Goal: Information Seeking & Learning: Find specific fact

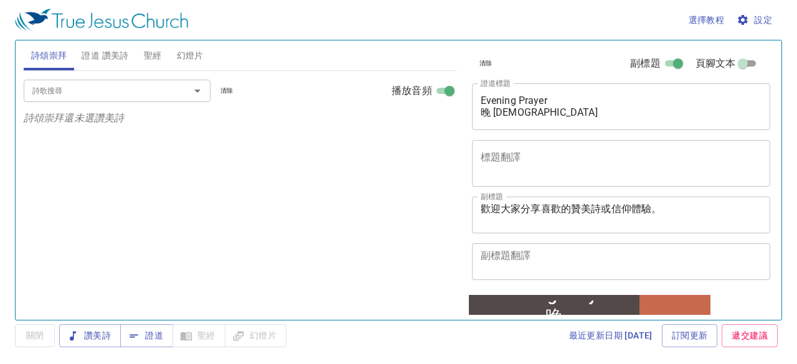
click at [126, 53] on span "證道 讚美詩" at bounding box center [105, 56] width 47 height 16
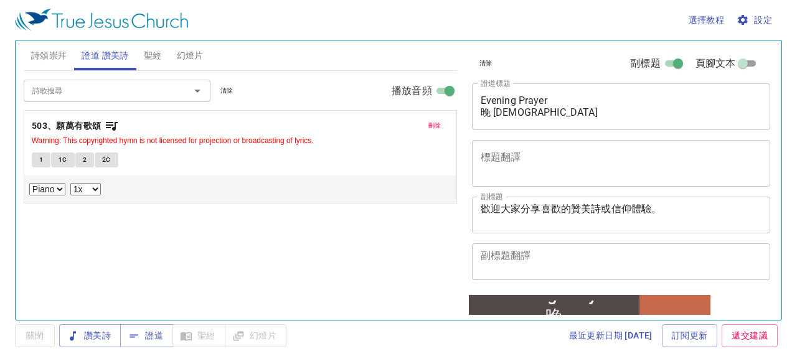
click at [440, 126] on span "刪除" at bounding box center [435, 125] width 13 height 11
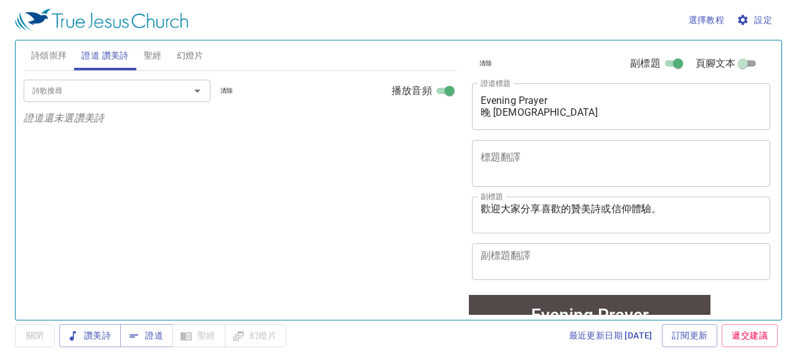
click at [157, 92] on input "詩歌搜尋" at bounding box center [98, 90] width 143 height 14
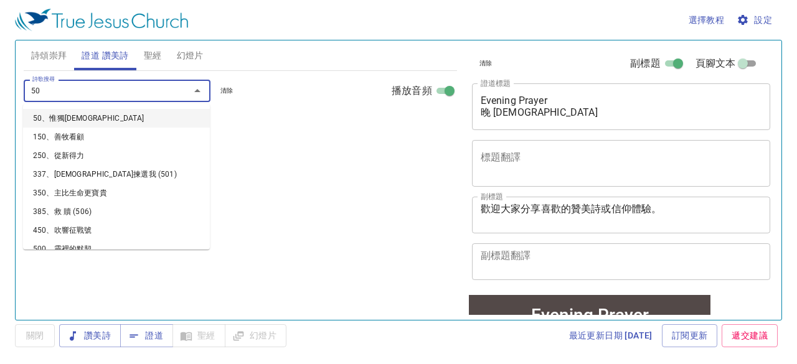
type input "506"
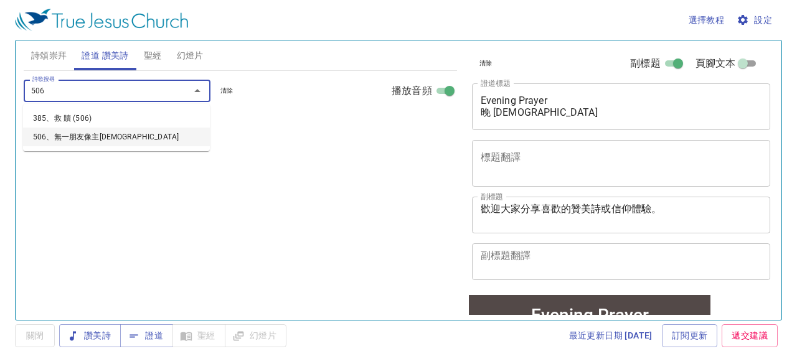
click at [87, 138] on li "506、無一朋友像主[DEMOGRAPHIC_DATA]" at bounding box center [116, 137] width 187 height 19
select select "1"
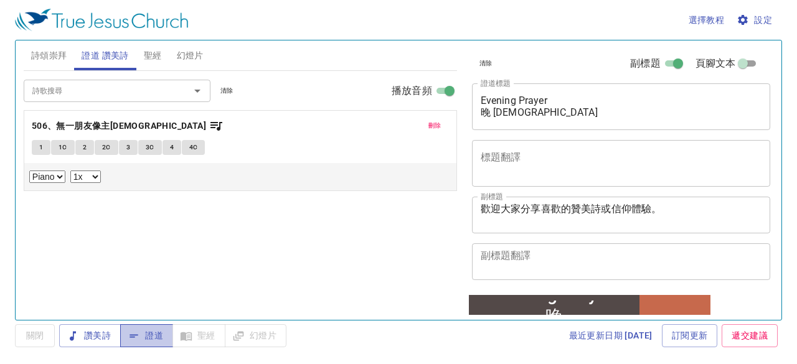
click at [155, 332] on span "證道" at bounding box center [146, 336] width 33 height 16
click at [152, 57] on span "聖經" at bounding box center [153, 56] width 18 height 16
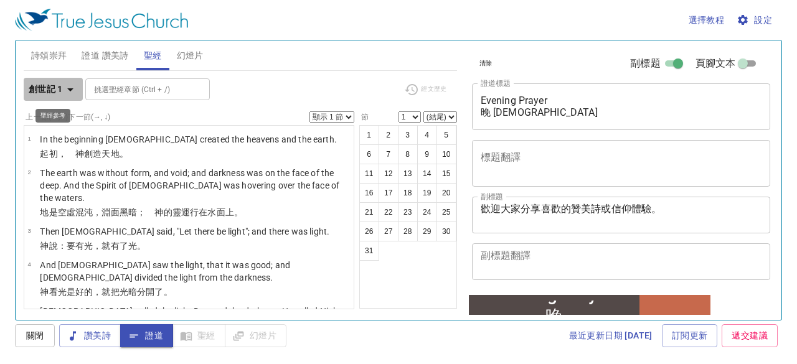
click at [74, 87] on icon "button" at bounding box center [70, 89] width 15 height 15
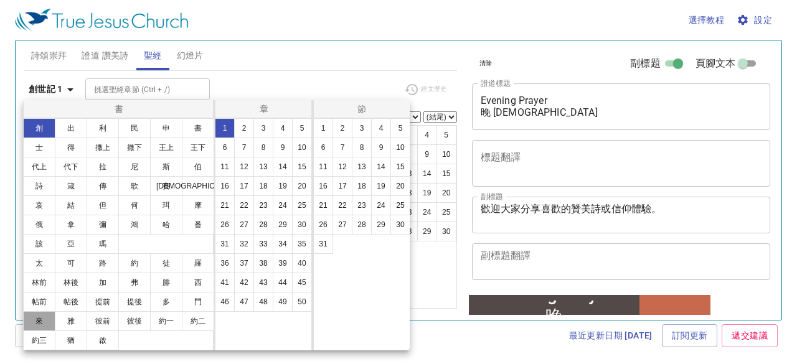
click at [39, 321] on button "來" at bounding box center [39, 321] width 32 height 20
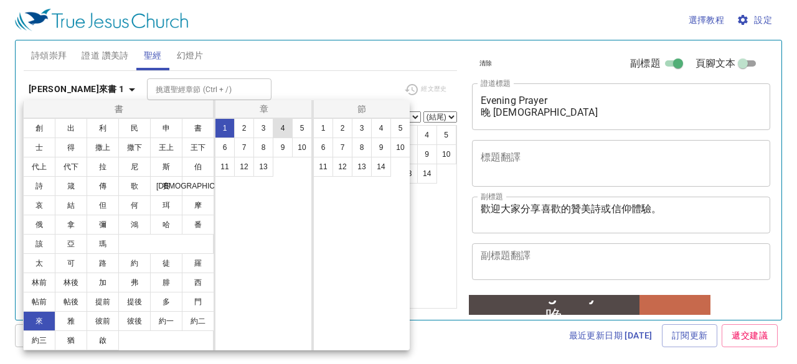
click at [286, 130] on button "4" at bounding box center [283, 128] width 20 height 20
click at [397, 166] on button "15" at bounding box center [401, 167] width 20 height 20
select select "15"
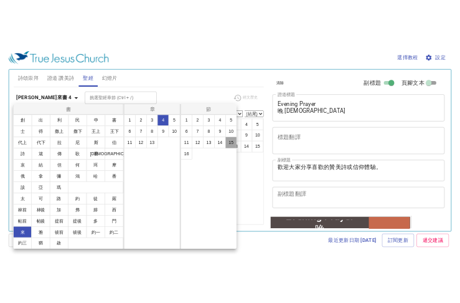
scroll to position [700, 0]
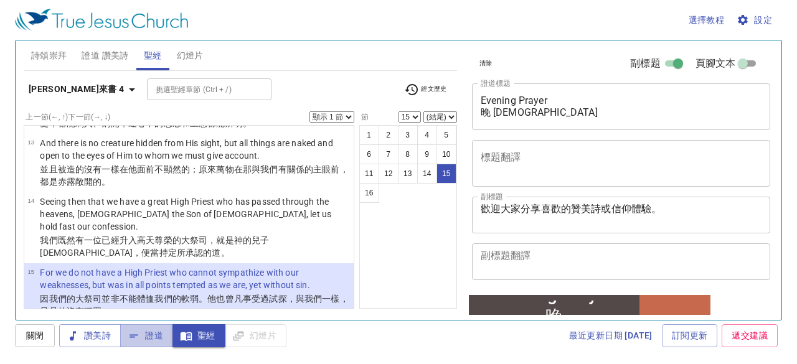
drag, startPoint x: 153, startPoint y: 333, endPoint x: 145, endPoint y: 324, distance: 12.8
click at [148, 328] on button "證道" at bounding box center [146, 336] width 53 height 23
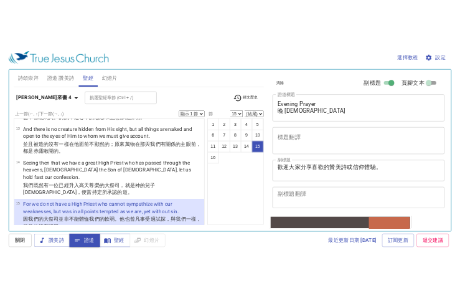
scroll to position [1273, 0]
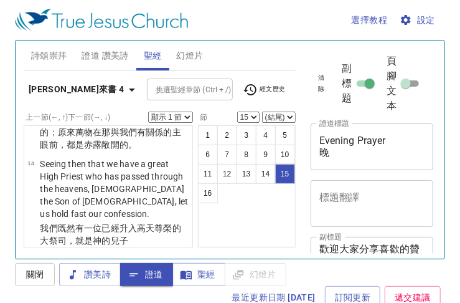
click at [103, 58] on span "證道 讚美詩" at bounding box center [105, 56] width 47 height 16
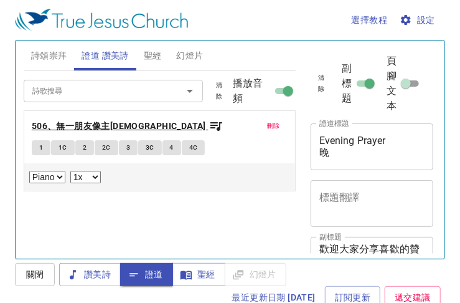
click at [91, 126] on b "506、無一朋友像主[DEMOGRAPHIC_DATA]" at bounding box center [119, 126] width 174 height 16
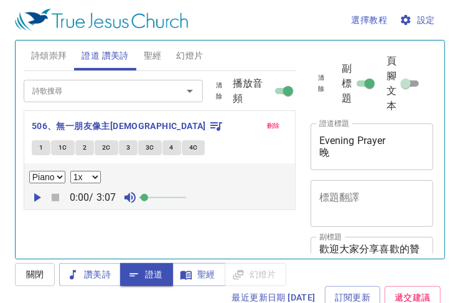
click at [148, 196] on span at bounding box center [144, 197] width 7 height 7
click at [41, 149] on span "1" at bounding box center [41, 147] width 4 height 11
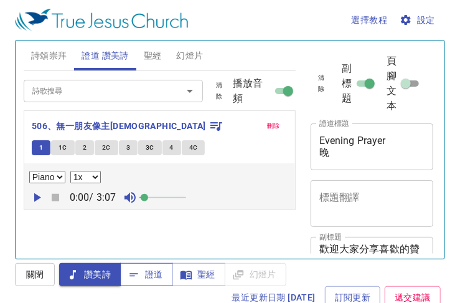
click at [142, 275] on span "證道" at bounding box center [146, 275] width 33 height 16
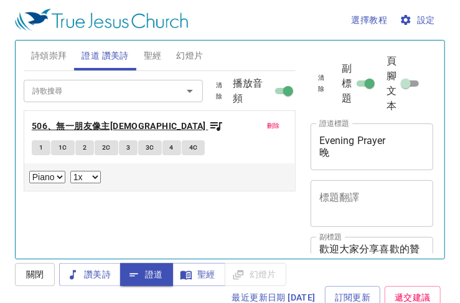
click at [102, 127] on b "506、無一朋友像主[DEMOGRAPHIC_DATA]" at bounding box center [119, 126] width 174 height 16
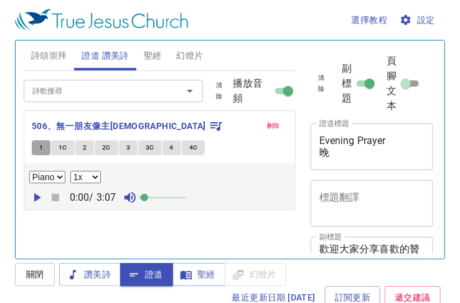
click at [39, 150] on span "1" at bounding box center [41, 147] width 4 height 11
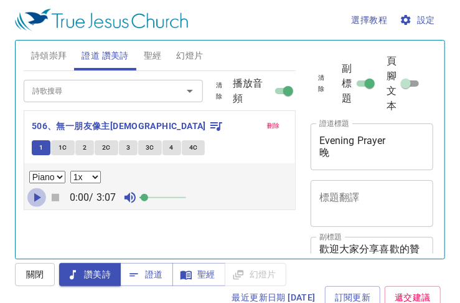
click at [36, 193] on icon "button" at bounding box center [37, 197] width 7 height 9
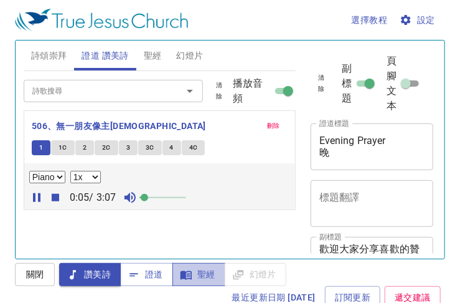
click at [199, 267] on span "聖經" at bounding box center [199, 275] width 33 height 16
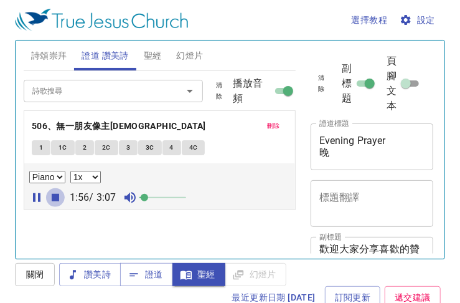
click at [52, 194] on icon "button" at bounding box center [55, 197] width 7 height 7
